Goal: Task Accomplishment & Management: Use online tool/utility

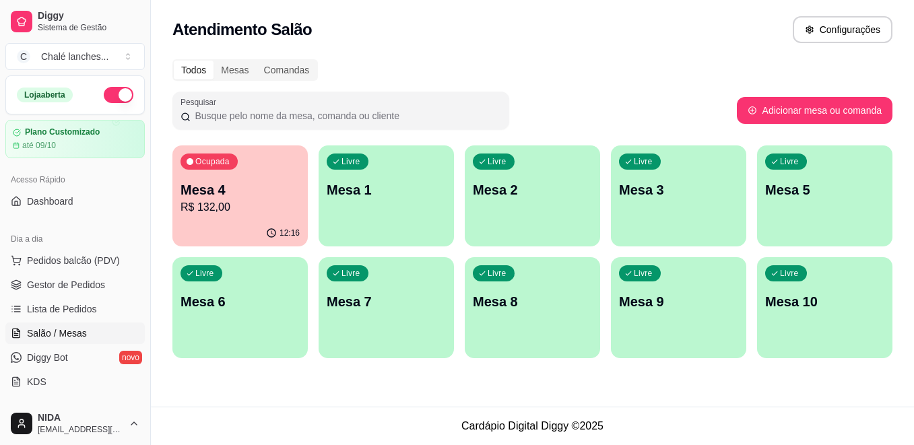
click at [240, 193] on p "Mesa 4" at bounding box center [239, 189] width 119 height 19
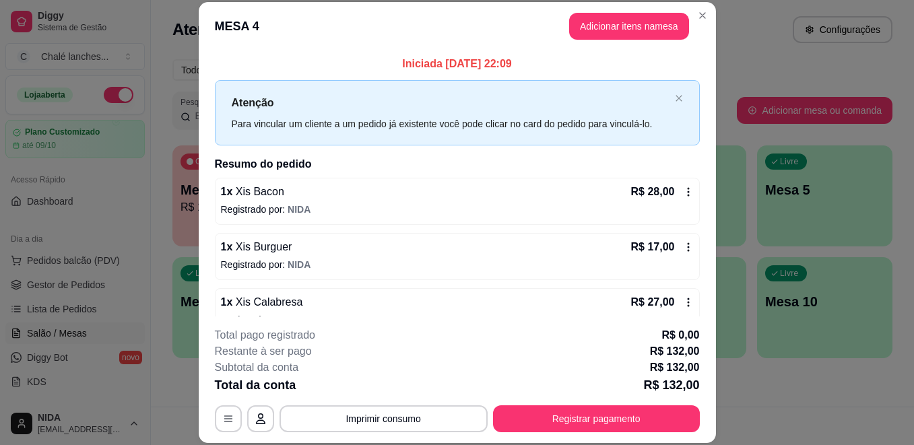
scroll to position [41, 0]
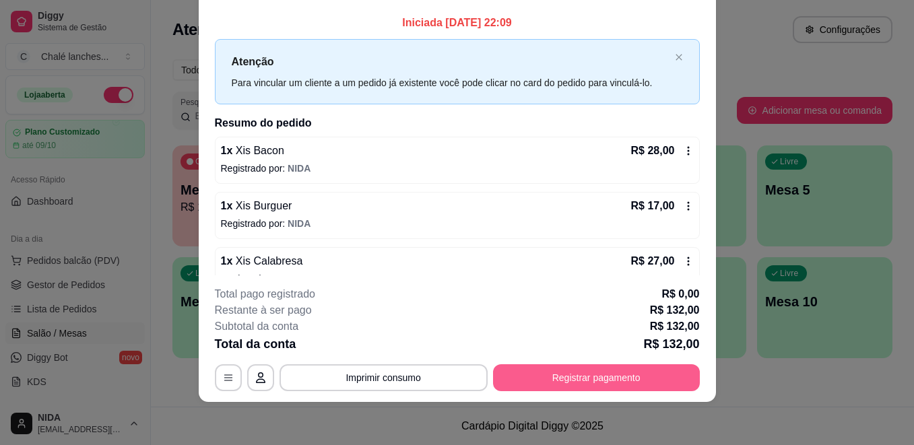
click at [590, 371] on button "Registrar pagamento" at bounding box center [596, 377] width 207 height 27
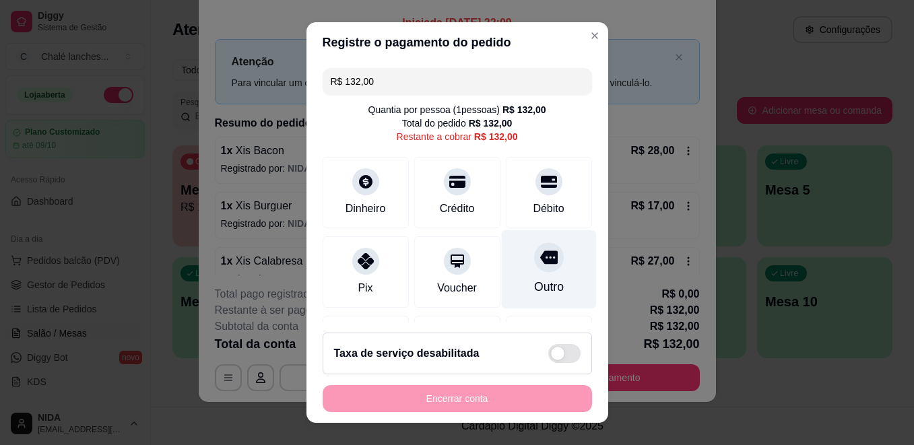
click at [539, 255] on icon at bounding box center [548, 257] width 18 height 13
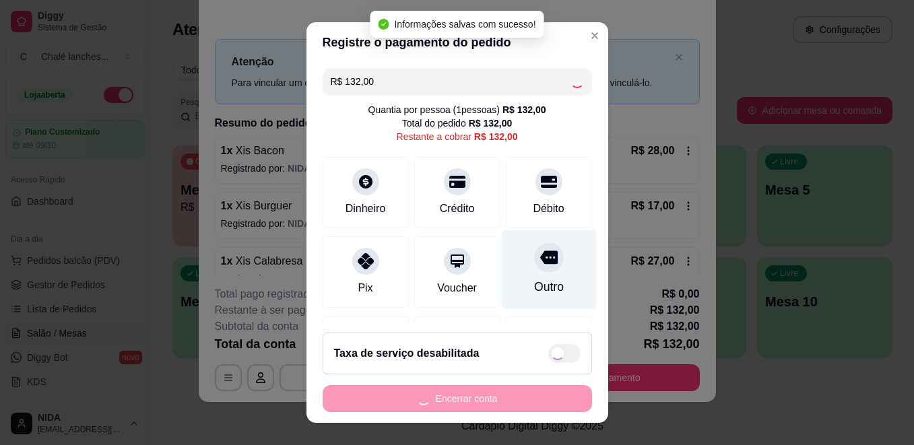
type input "R$ 0,00"
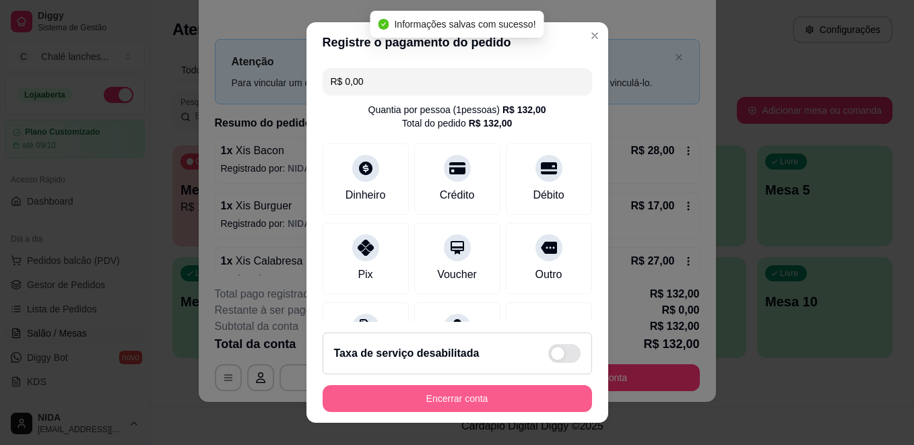
click at [499, 399] on button "Encerrar conta" at bounding box center [457, 398] width 269 height 27
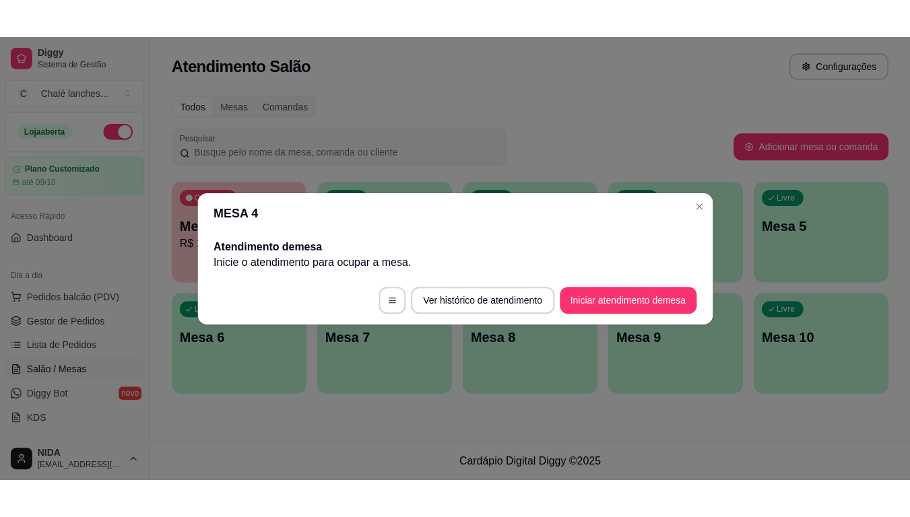
scroll to position [0, 0]
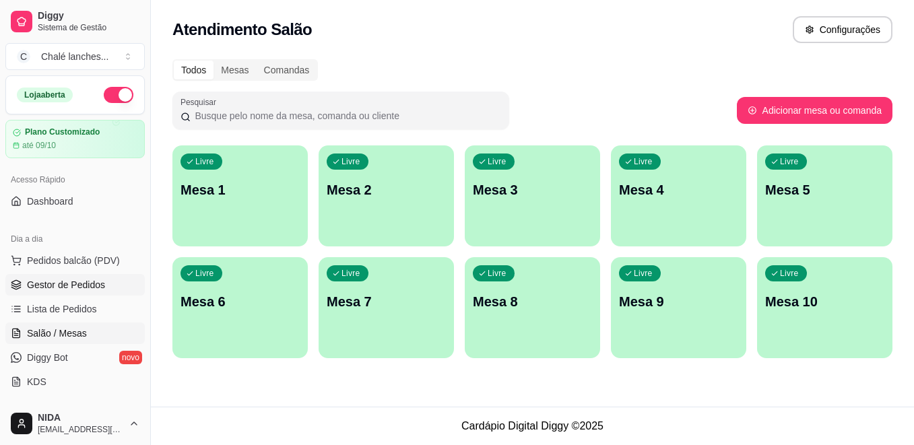
click at [69, 281] on span "Gestor de Pedidos" at bounding box center [66, 284] width 78 height 13
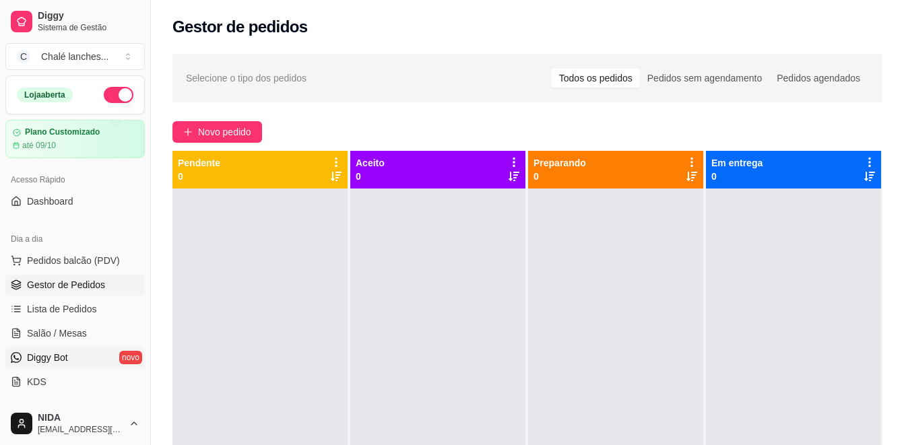
click at [40, 358] on span "Diggy Bot" at bounding box center [47, 357] width 41 height 13
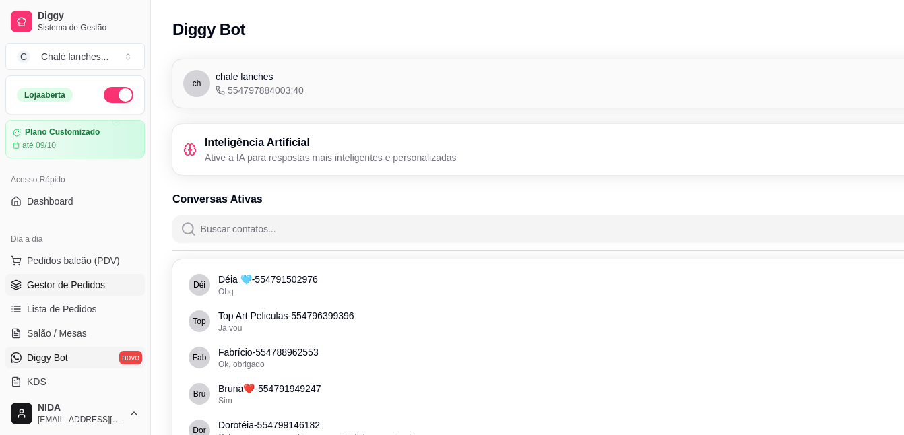
click at [46, 283] on span "Gestor de Pedidos" at bounding box center [66, 284] width 78 height 13
